Goal: Information Seeking & Learning: Learn about a topic

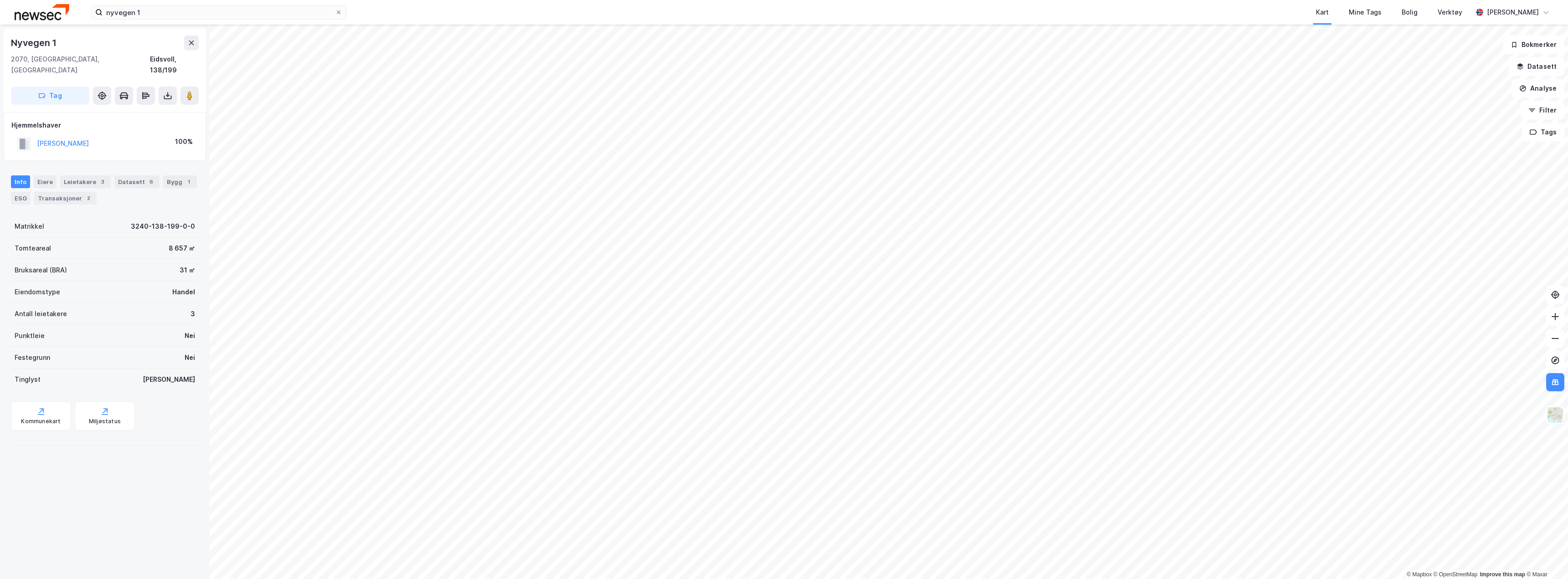
click at [33, 10] on img at bounding box center [42, 12] width 55 height 16
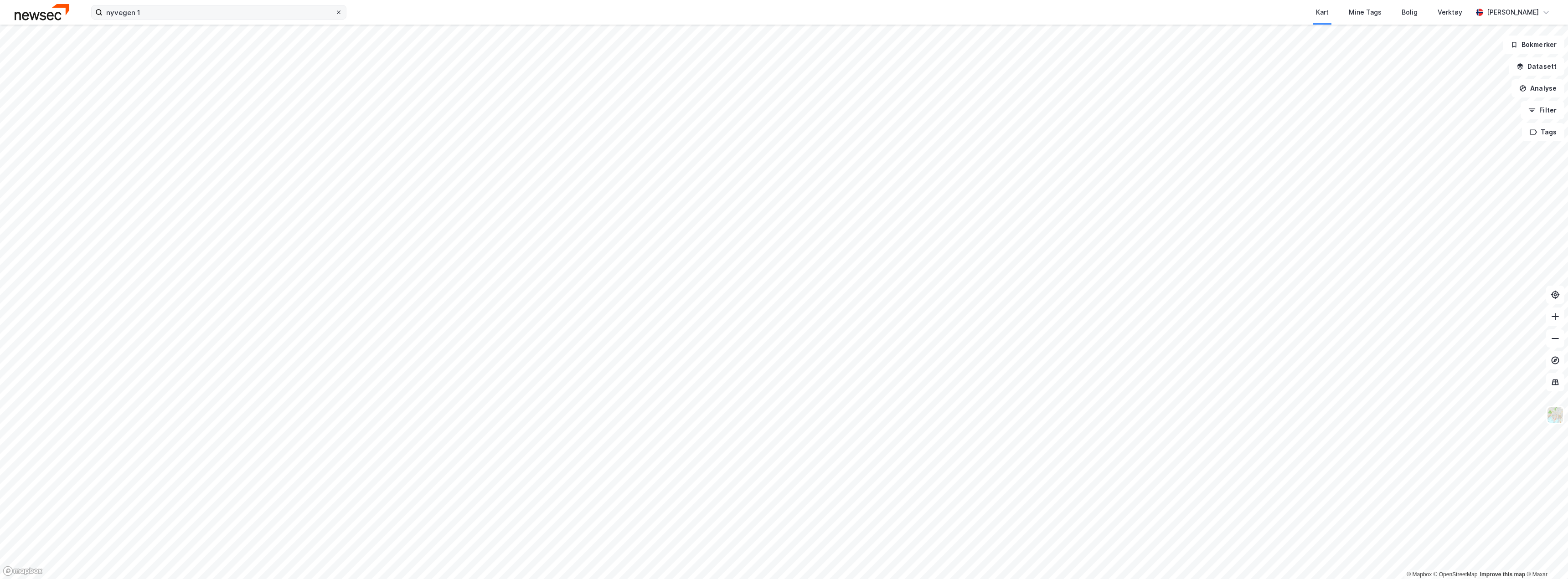
click at [338, 12] on icon at bounding box center [338, 12] width 4 height 4
click at [335, 12] on input "nyvegen 1" at bounding box center [219, 12] width 233 height 13
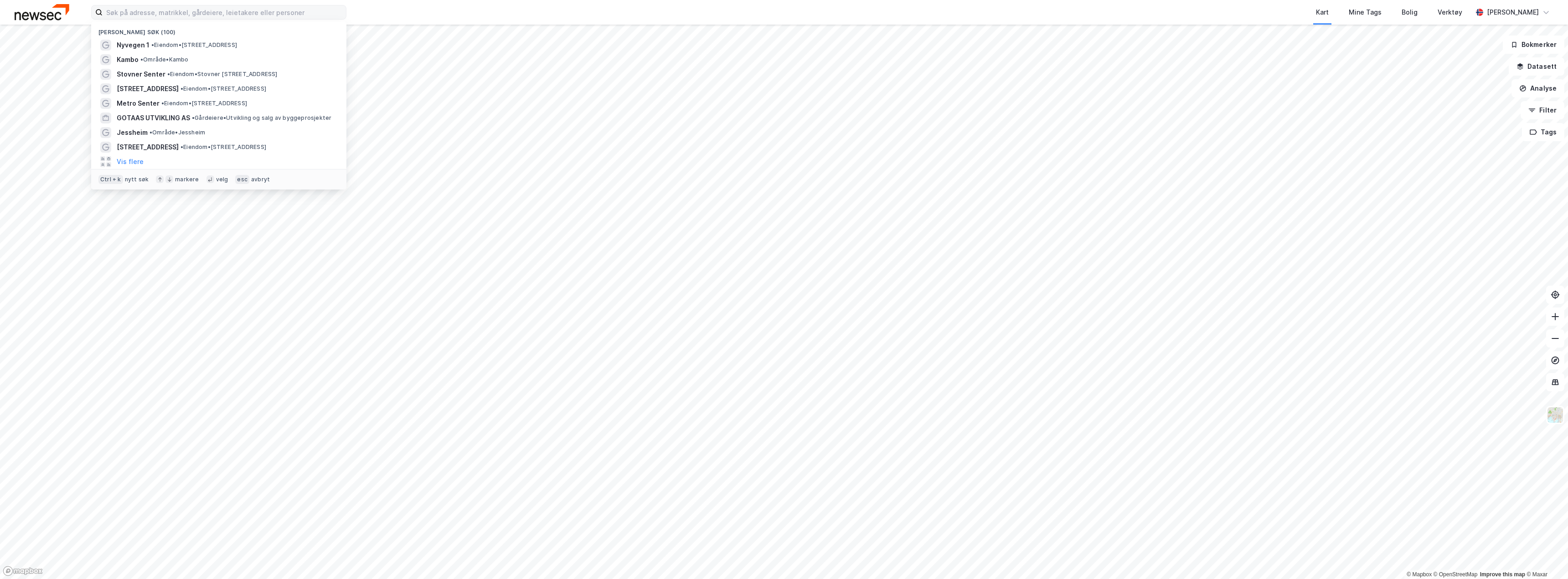
click at [41, 18] on img at bounding box center [42, 12] width 55 height 16
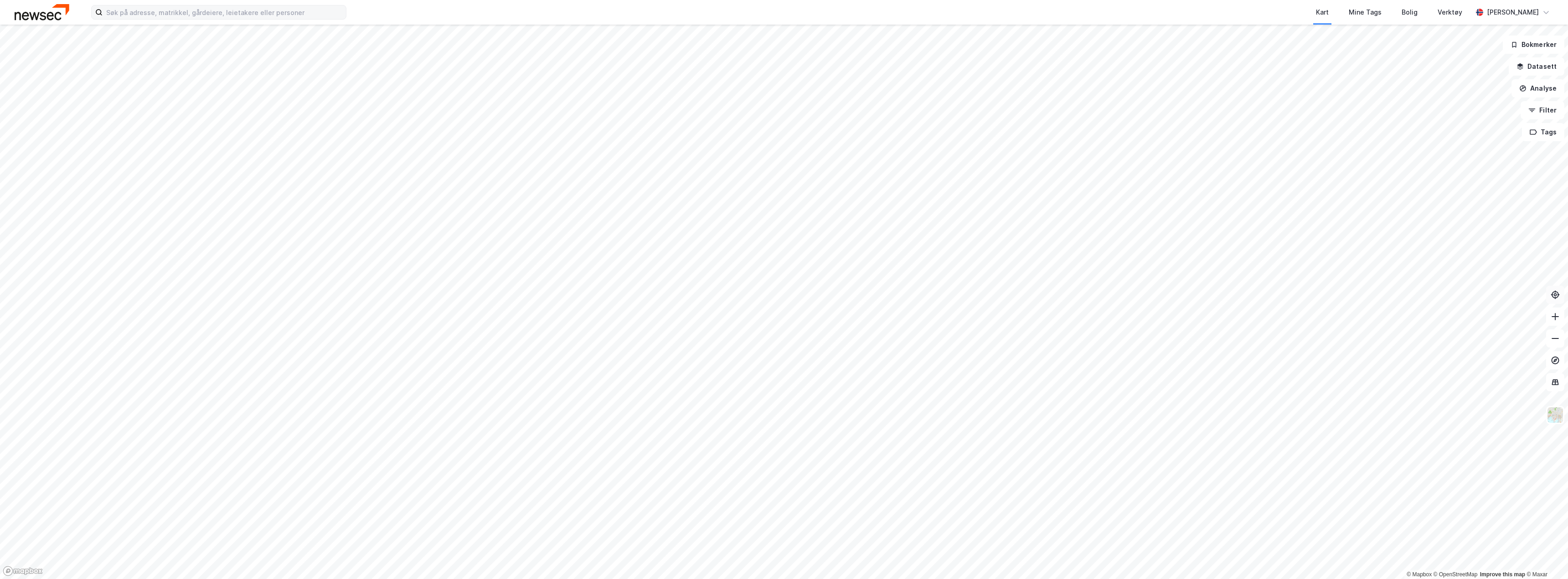
click at [1552, 295] on icon at bounding box center [1555, 294] width 9 height 9
click at [1553, 293] on icon at bounding box center [1555, 295] width 7 height 7
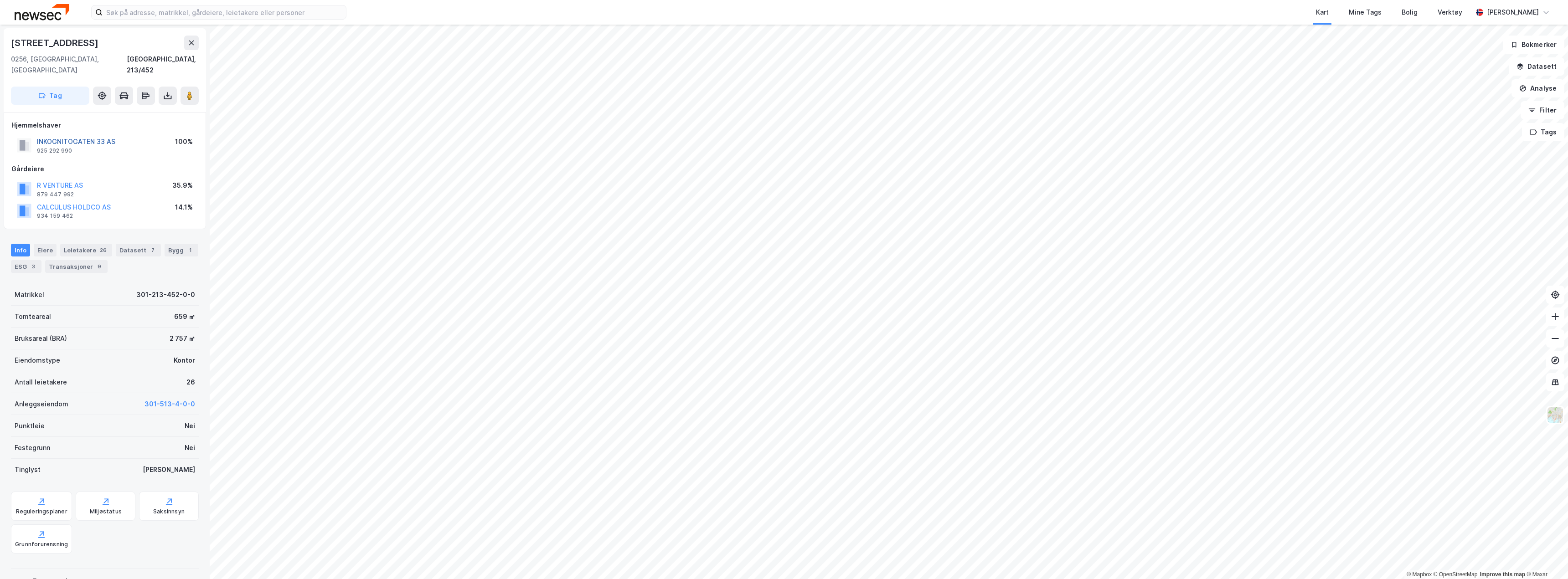
click at [0, 0] on button "INKOGNITOGATEN 33 AS" at bounding box center [0, 0] width 0 height 0
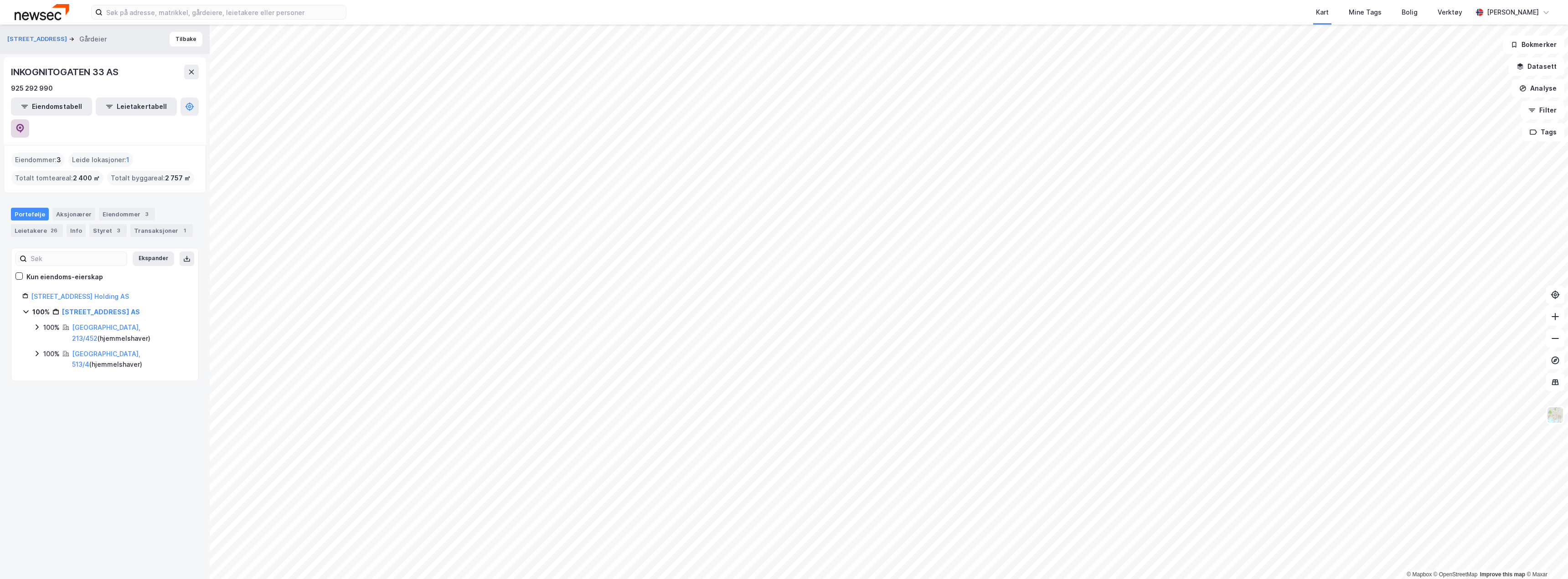
click at [29, 119] on button at bounding box center [20, 128] width 18 height 18
click at [94, 293] on link "[STREET_ADDRESS] Holding AS" at bounding box center [80, 296] width 98 height 8
click at [24, 124] on icon at bounding box center [19, 128] width 9 height 9
